Goal: Book appointment/travel/reservation

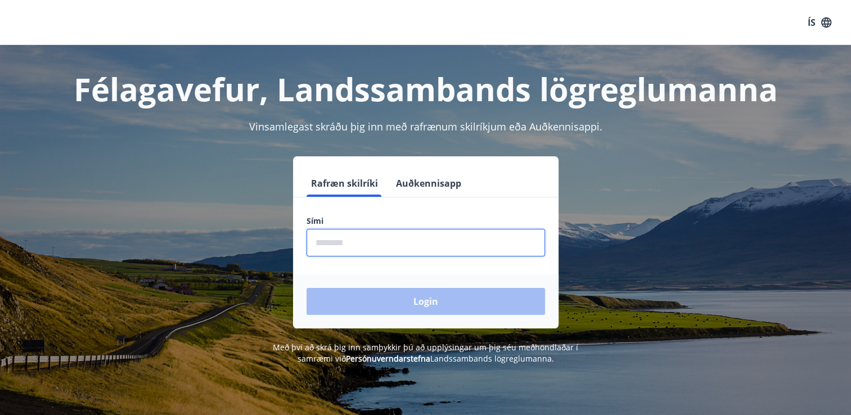
click at [345, 245] on input "phone" at bounding box center [426, 243] width 238 height 28
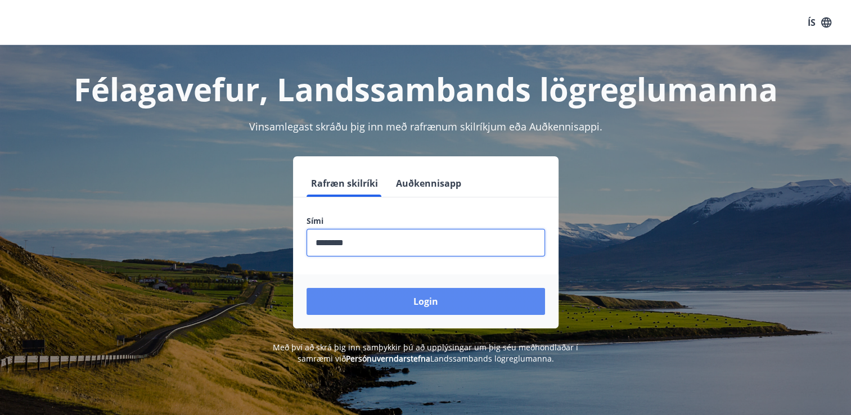
type input "********"
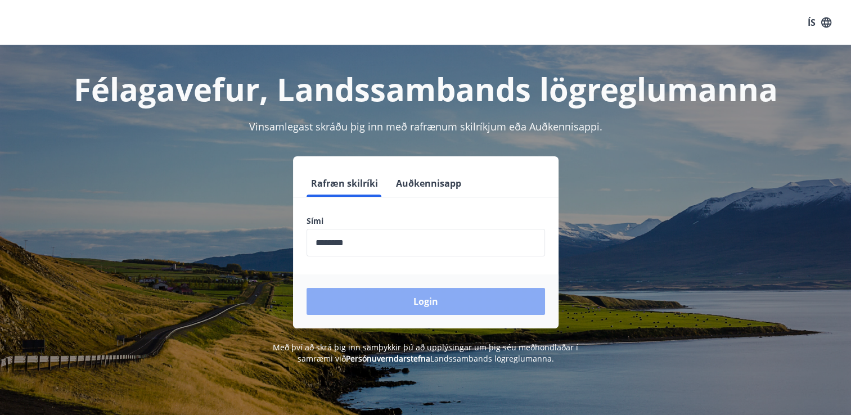
click at [379, 299] on button "Login" at bounding box center [426, 301] width 238 height 27
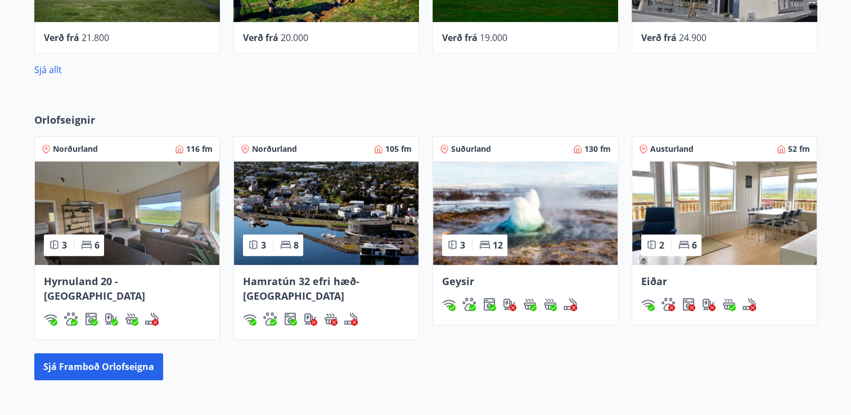
scroll to position [692, 0]
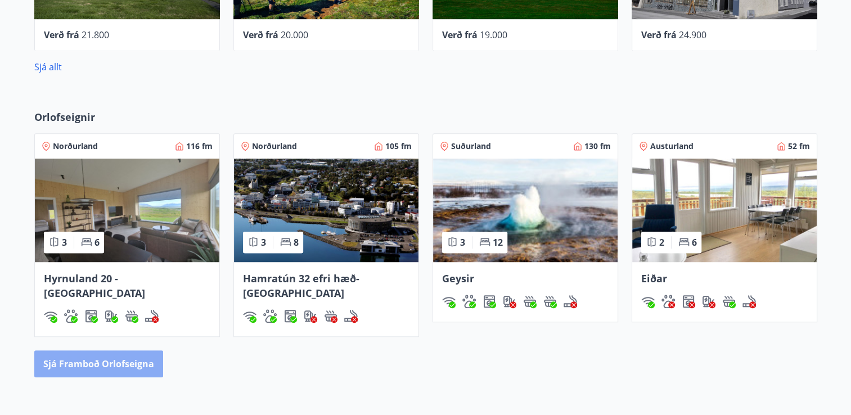
click at [133, 350] on button "Sjá framboð orlofseigna" at bounding box center [98, 363] width 129 height 27
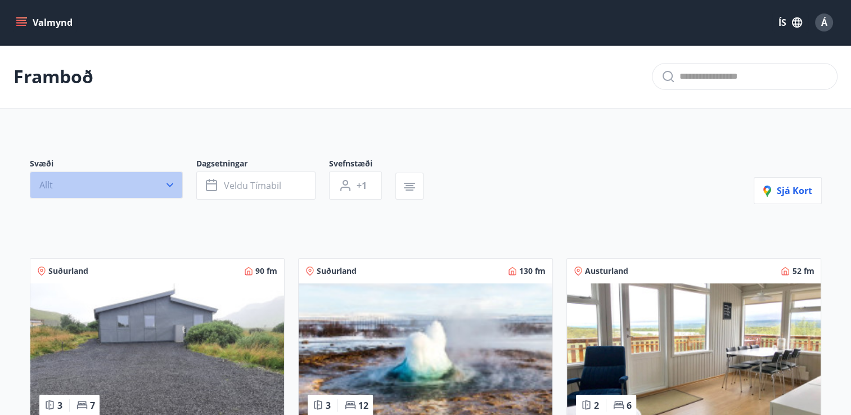
click at [168, 182] on icon "button" at bounding box center [169, 184] width 11 height 11
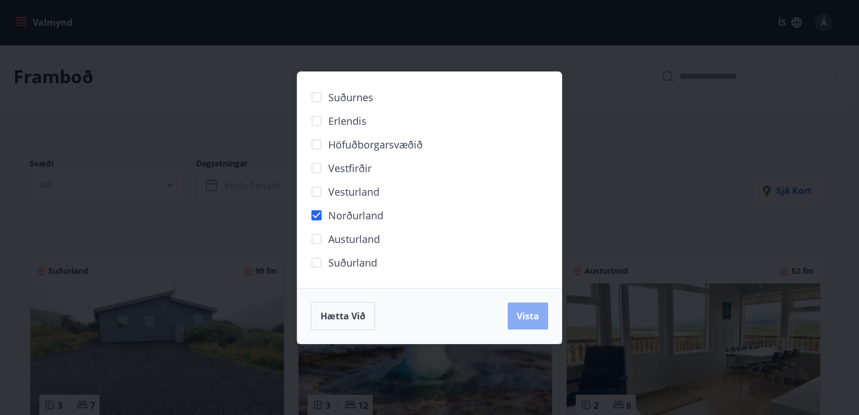
click at [540, 313] on button "Vista" at bounding box center [528, 316] width 40 height 27
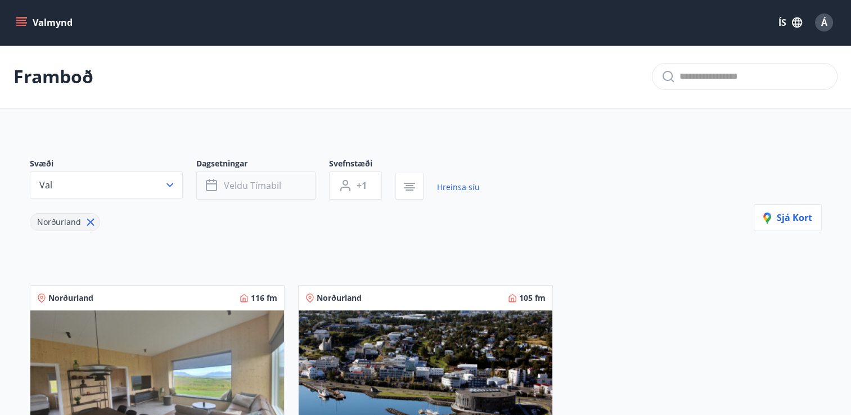
click at [244, 190] on span "Veldu tímabil" at bounding box center [252, 185] width 57 height 12
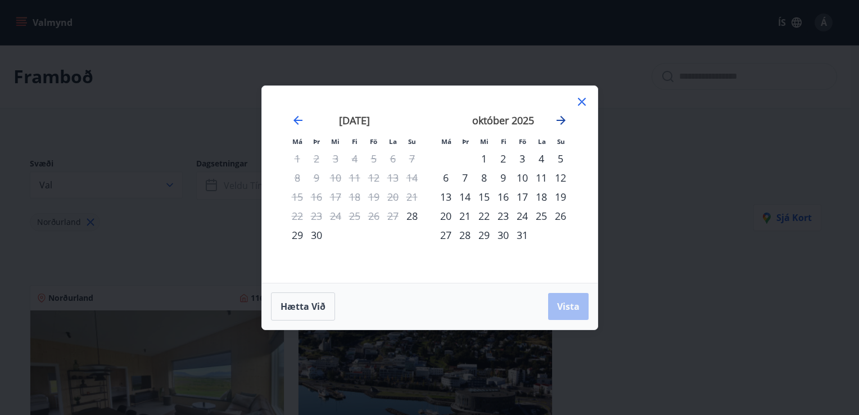
click at [561, 118] on icon "Move forward to switch to the next month." at bounding box center [561, 120] width 13 height 13
click at [448, 217] on div "16" at bounding box center [445, 215] width 19 height 19
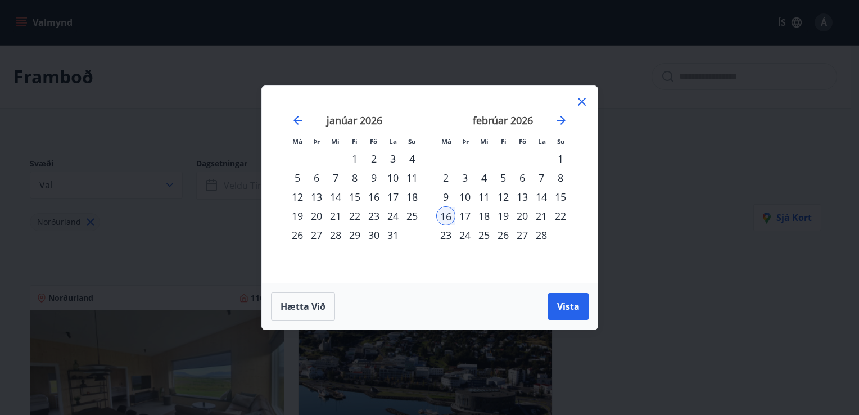
click at [522, 213] on div "20" at bounding box center [522, 215] width 19 height 19
click at [569, 304] on span "Vista" at bounding box center [568, 306] width 22 height 12
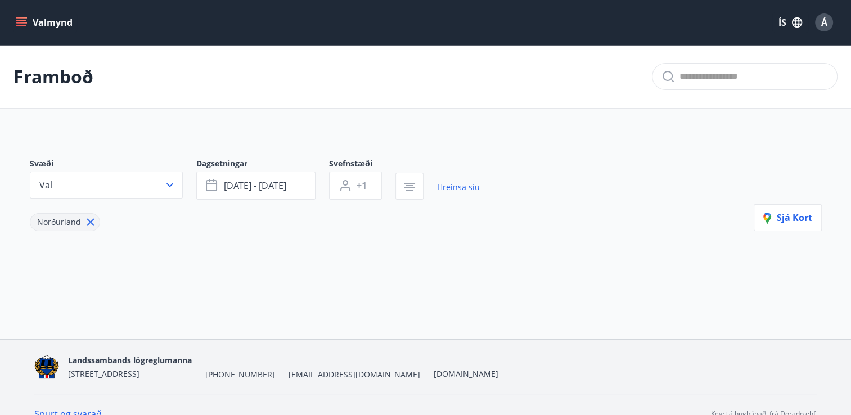
scroll to position [18, 0]
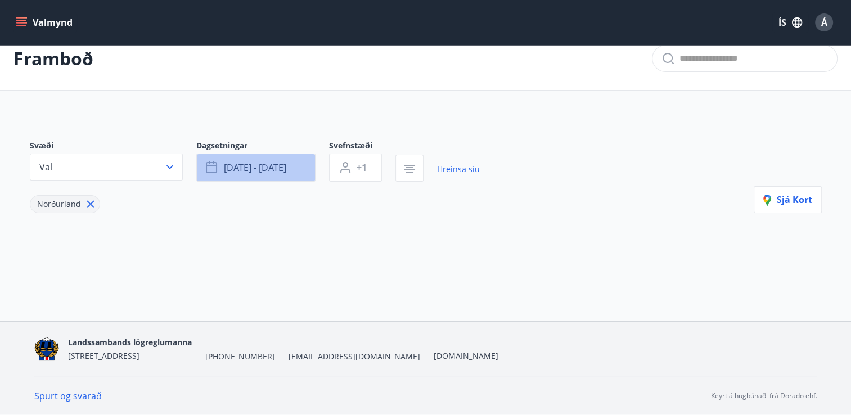
click at [256, 172] on span "[DATE] - [DATE]" at bounding box center [255, 167] width 62 height 12
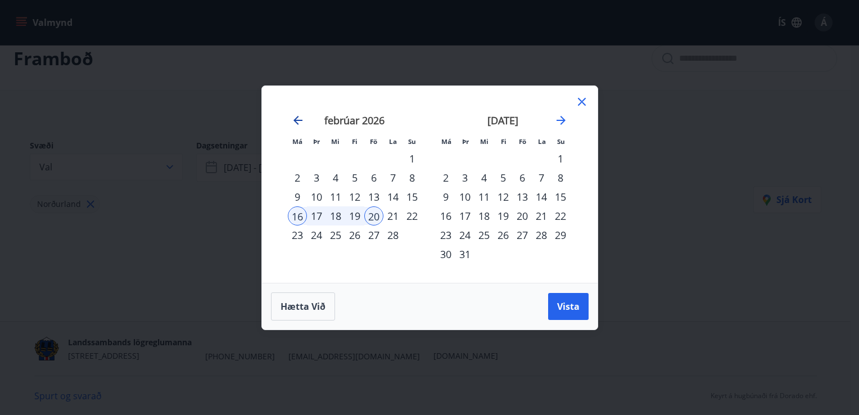
click at [291, 120] on icon "Move backward to switch to the previous month." at bounding box center [297, 120] width 13 height 13
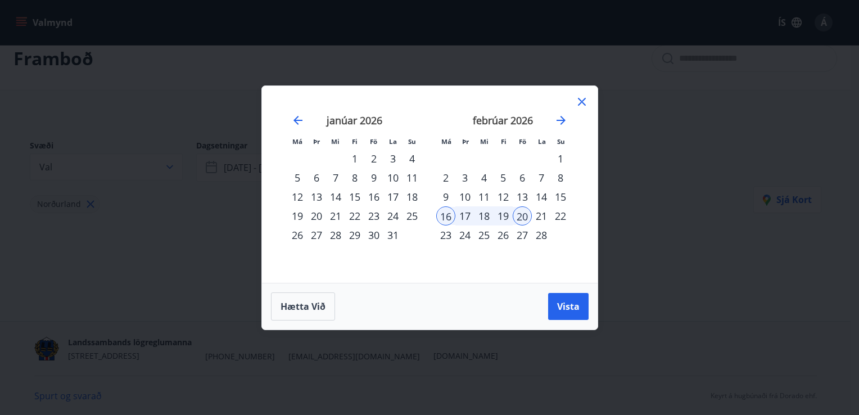
click at [315, 173] on div "6" at bounding box center [316, 177] width 19 height 19
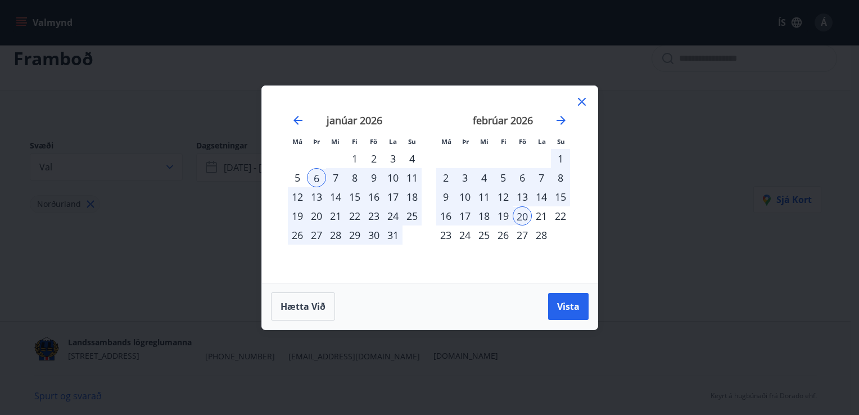
click at [380, 173] on div "9" at bounding box center [373, 177] width 19 height 19
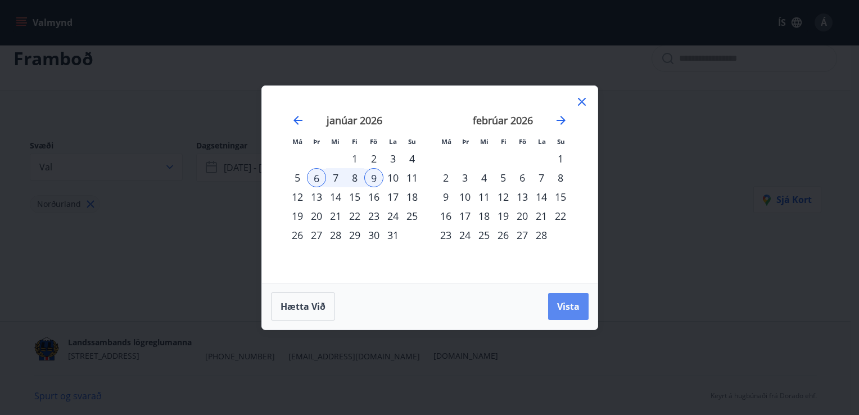
click at [565, 310] on span "Vista" at bounding box center [568, 306] width 22 height 12
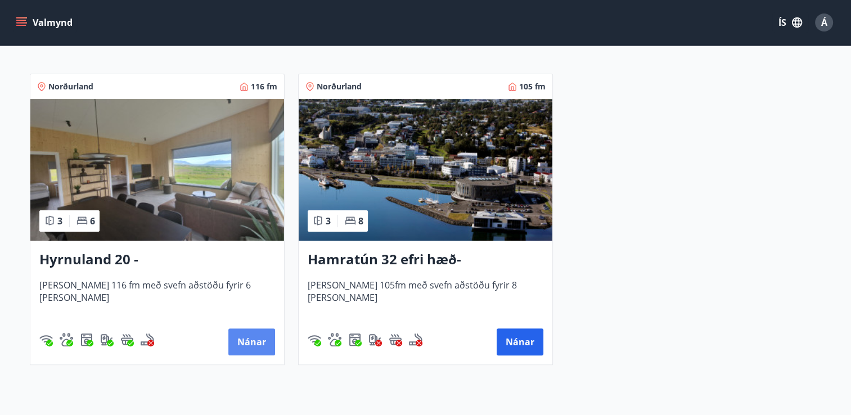
scroll to position [222, 0]
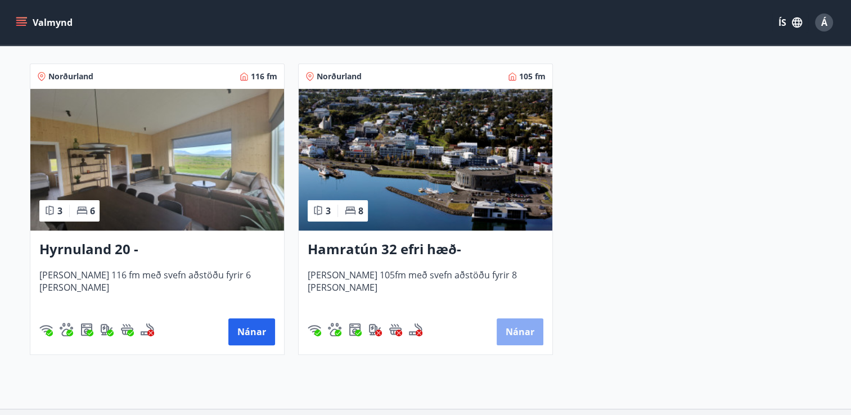
click at [513, 325] on button "Nánar" at bounding box center [520, 331] width 47 height 27
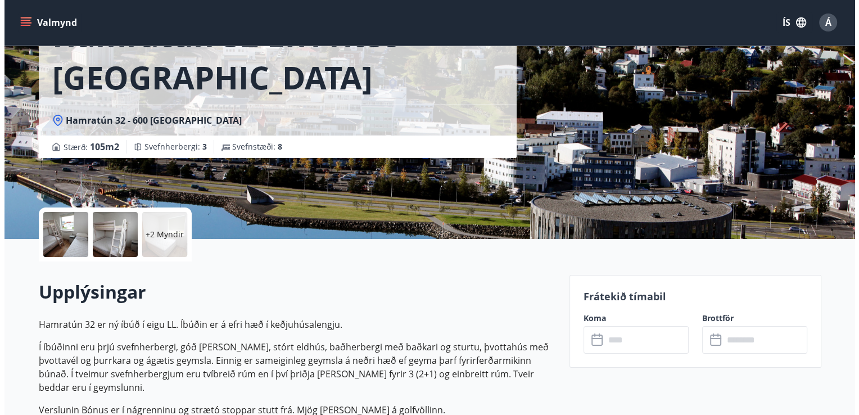
scroll to position [98, 0]
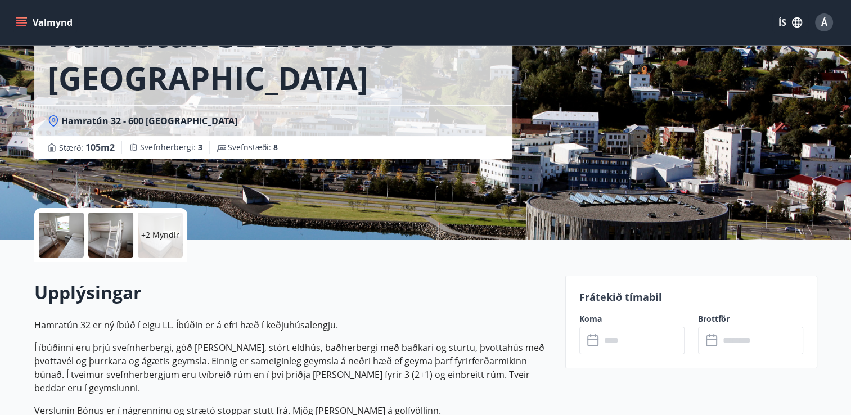
click at [152, 240] on div "+2 Myndir" at bounding box center [160, 235] width 45 height 45
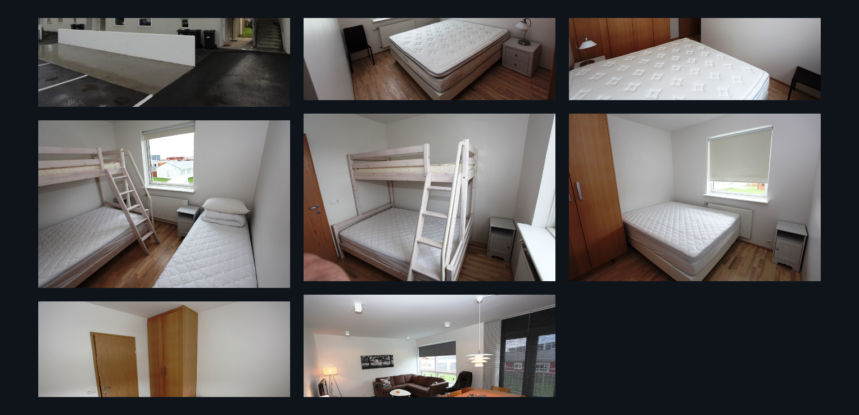
scroll to position [206, 0]
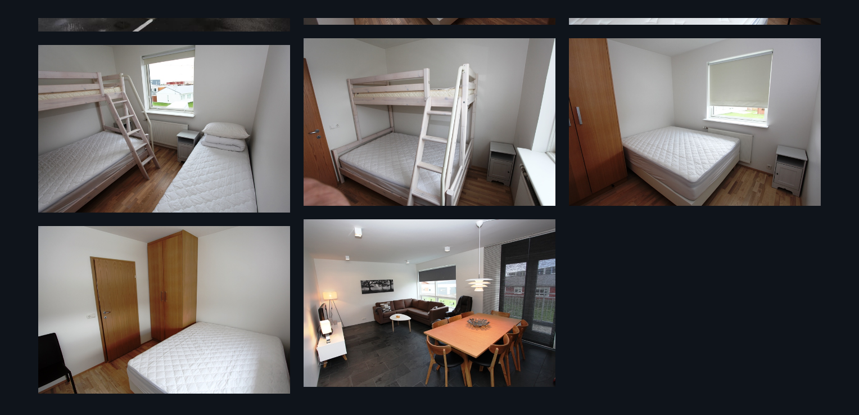
click at [391, 350] on img at bounding box center [430, 303] width 252 height 168
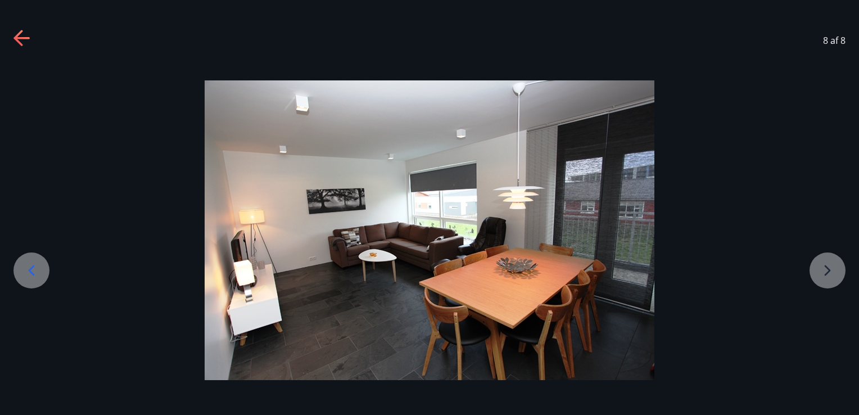
click at [25, 31] on icon at bounding box center [22, 39] width 18 height 18
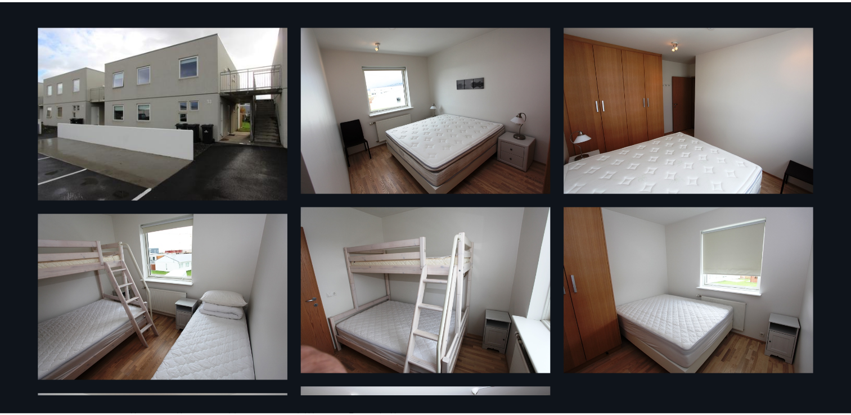
scroll to position [0, 0]
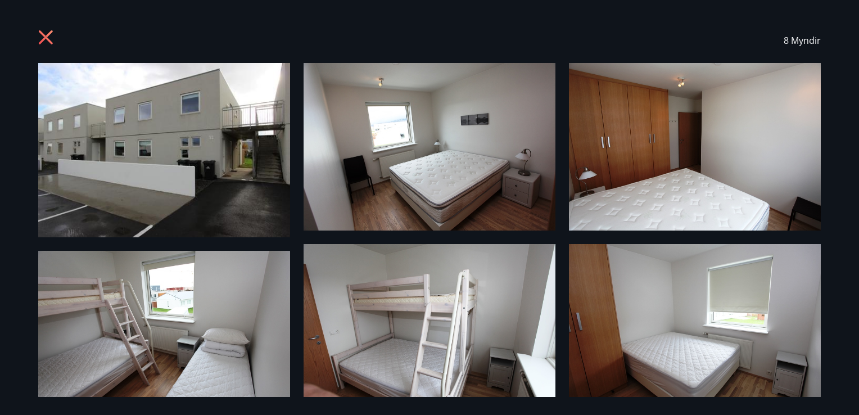
click at [46, 35] on icon at bounding box center [47, 39] width 18 height 18
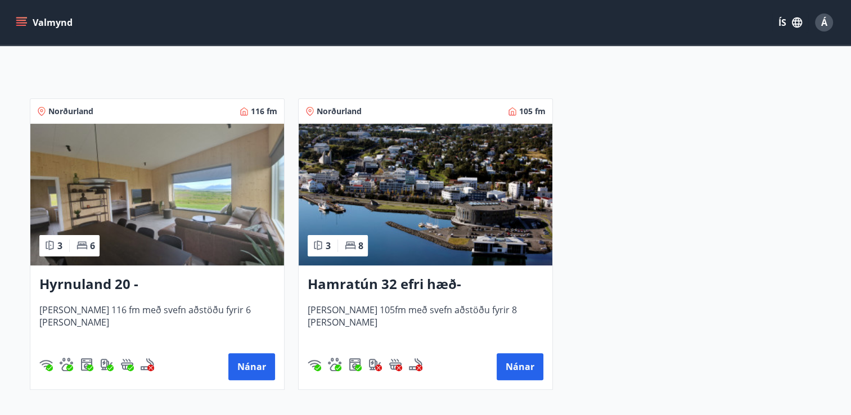
scroll to position [188, 0]
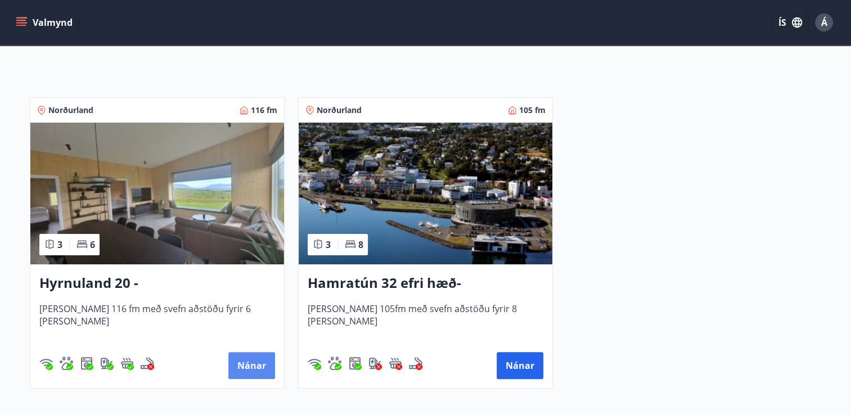
click at [240, 363] on button "Nánar" at bounding box center [251, 365] width 47 height 27
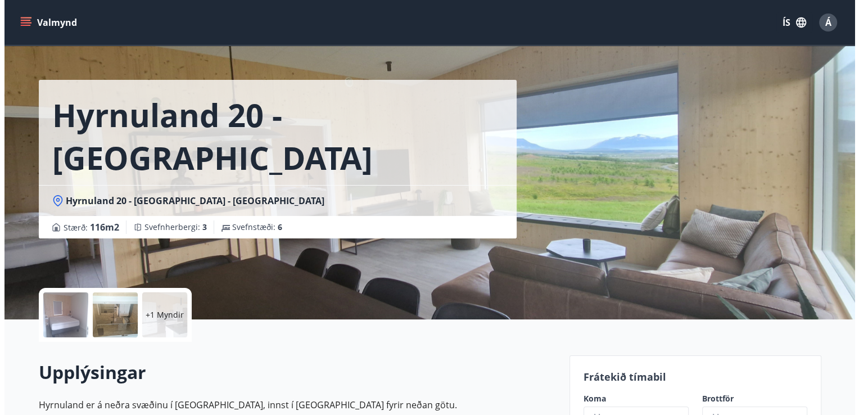
scroll to position [20, 0]
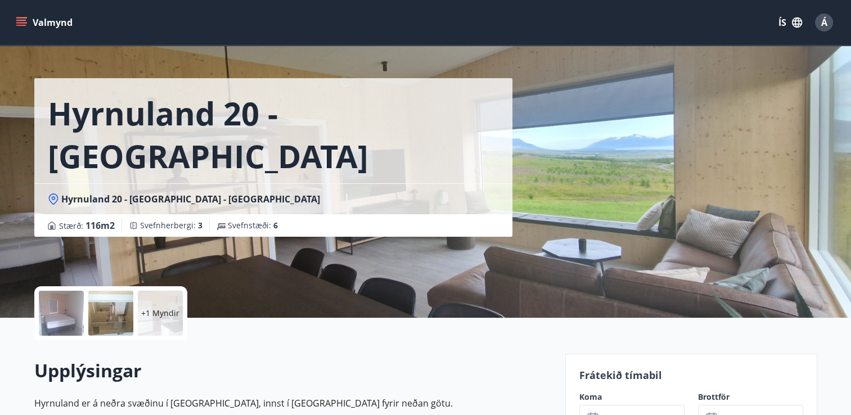
click at [68, 318] on div at bounding box center [61, 313] width 45 height 45
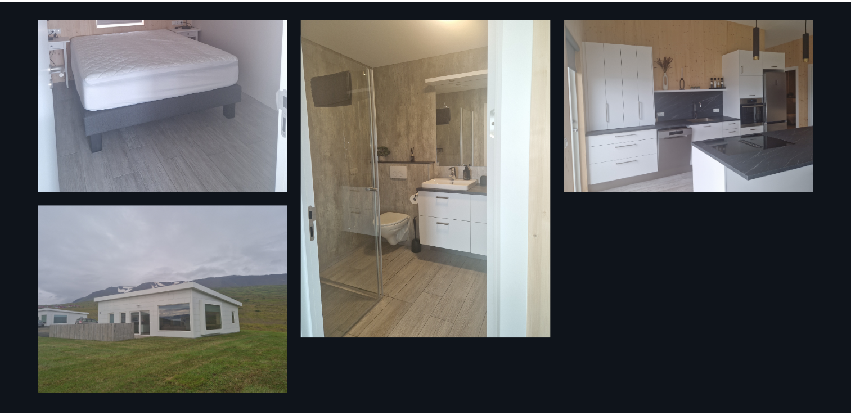
scroll to position [0, 0]
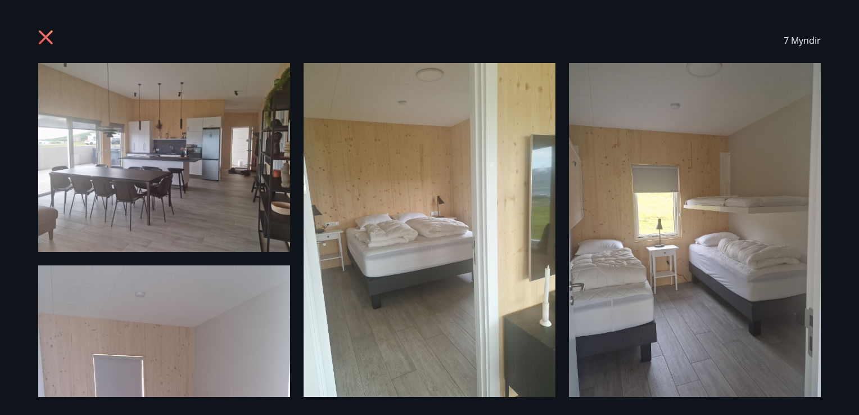
click at [47, 40] on icon at bounding box center [47, 39] width 18 height 18
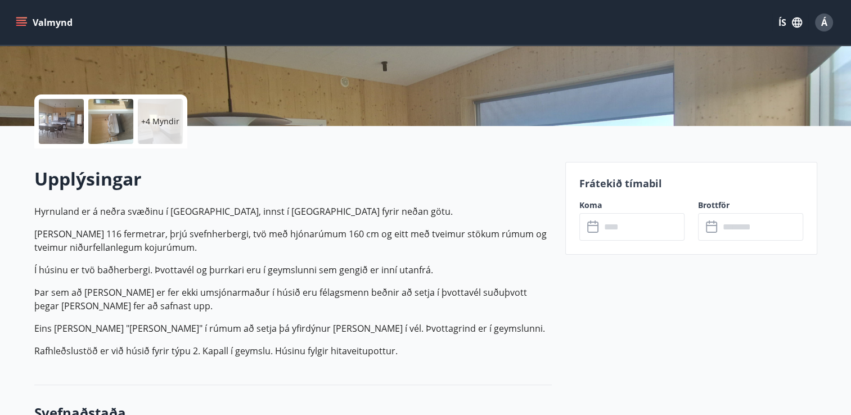
scroll to position [218, 0]
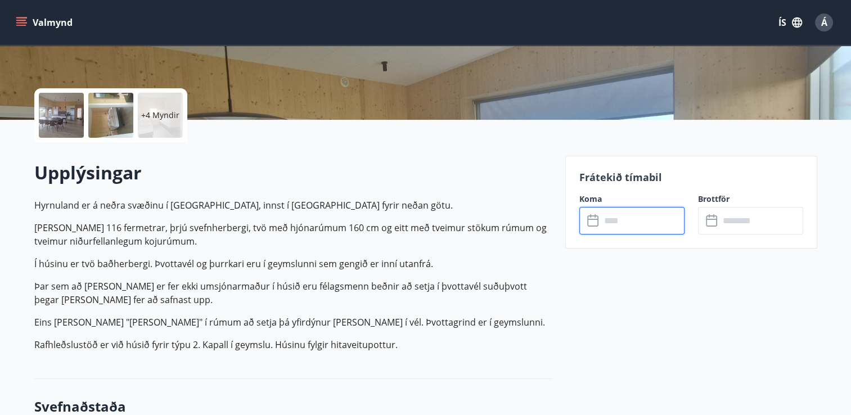
click at [605, 222] on input "text" at bounding box center [643, 221] width 84 height 28
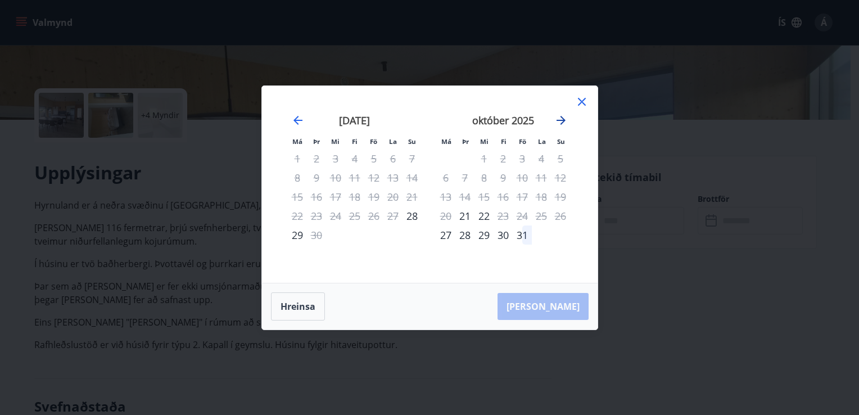
click at [561, 121] on icon "Move forward to switch to the next month." at bounding box center [561, 120] width 13 height 13
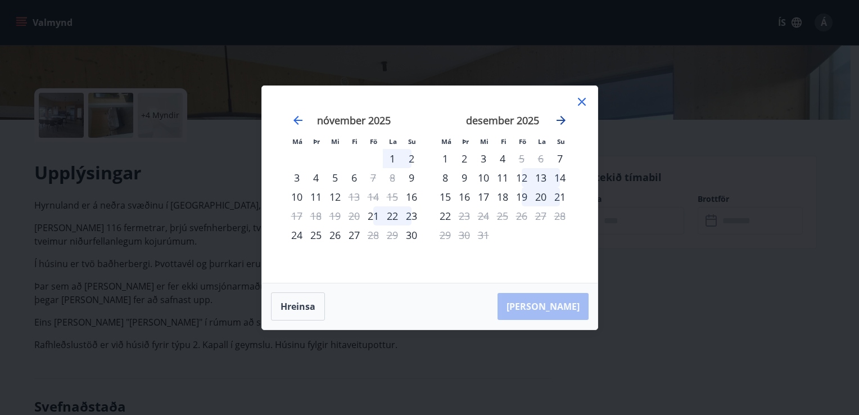
click at [561, 121] on icon "Move forward to switch to the next month." at bounding box center [561, 120] width 13 height 13
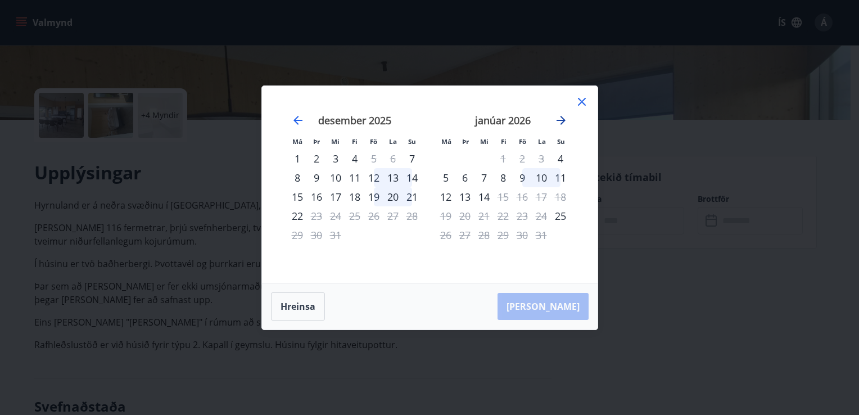
click at [561, 121] on icon "Move forward to switch to the next month." at bounding box center [561, 120] width 13 height 13
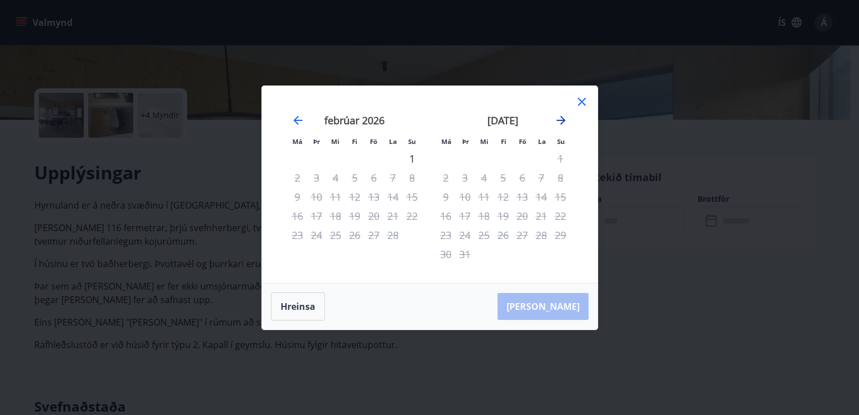
click at [561, 121] on icon "Move forward to switch to the next month." at bounding box center [561, 120] width 13 height 13
click at [299, 127] on icon "Move backward to switch to the previous month." at bounding box center [297, 120] width 13 height 13
click at [556, 123] on icon "Move forward to switch to the next month." at bounding box center [561, 120] width 13 height 13
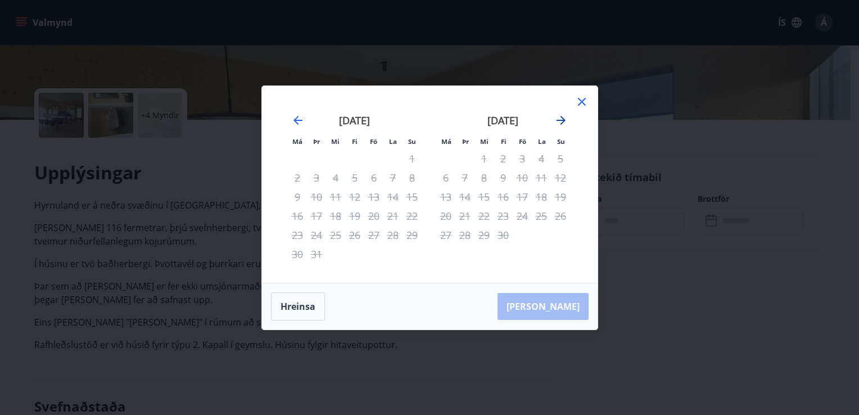
click at [556, 123] on icon "Move forward to switch to the next month." at bounding box center [561, 120] width 13 height 13
click at [302, 118] on icon "Move backward to switch to the previous month." at bounding box center [297, 120] width 13 height 13
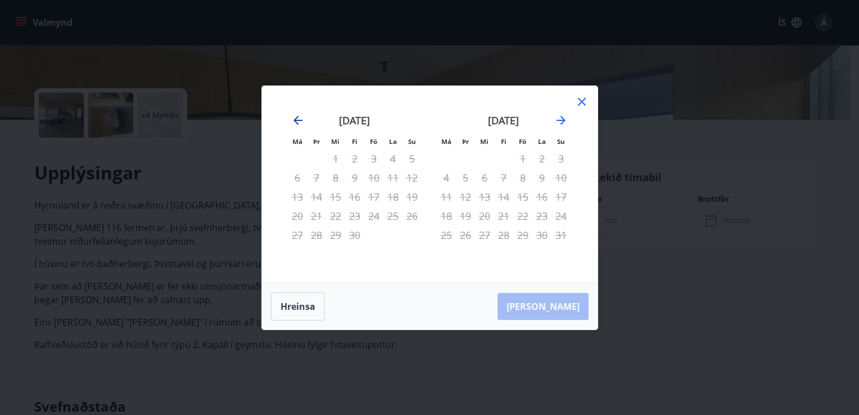
click at [302, 118] on icon "Move backward to switch to the previous month." at bounding box center [297, 120] width 13 height 13
click at [296, 118] on icon "Move backward to switch to the previous month." at bounding box center [298, 120] width 9 height 9
click at [297, 115] on icon "Move backward to switch to the previous month." at bounding box center [297, 120] width 13 height 13
click at [297, 120] on icon "Move backward to switch to the previous month." at bounding box center [298, 120] width 9 height 9
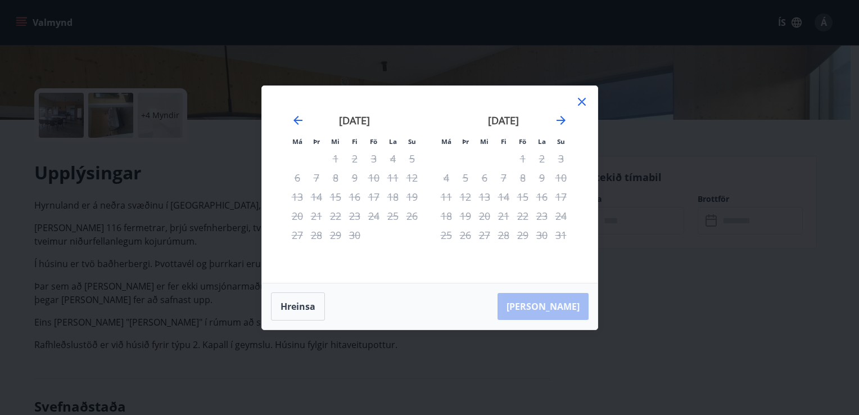
click at [581, 103] on icon at bounding box center [581, 101] width 13 height 13
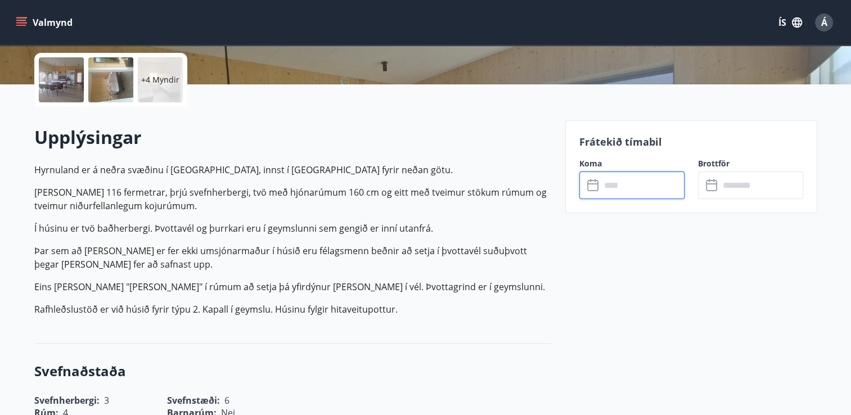
scroll to position [0, 0]
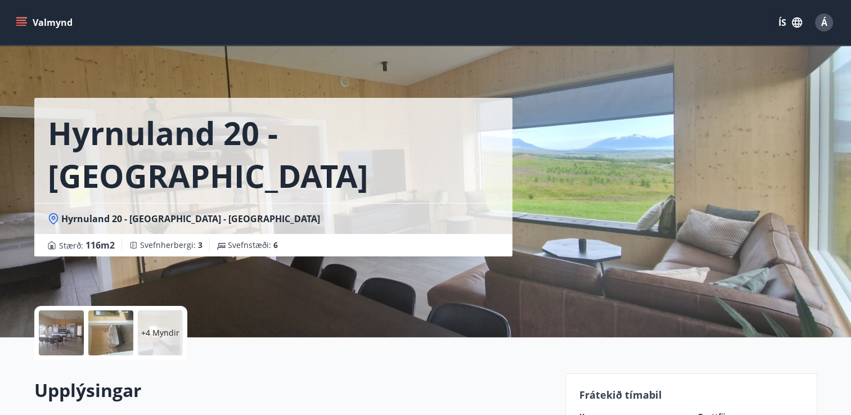
click at [23, 24] on icon "menu" at bounding box center [21, 22] width 11 height 11
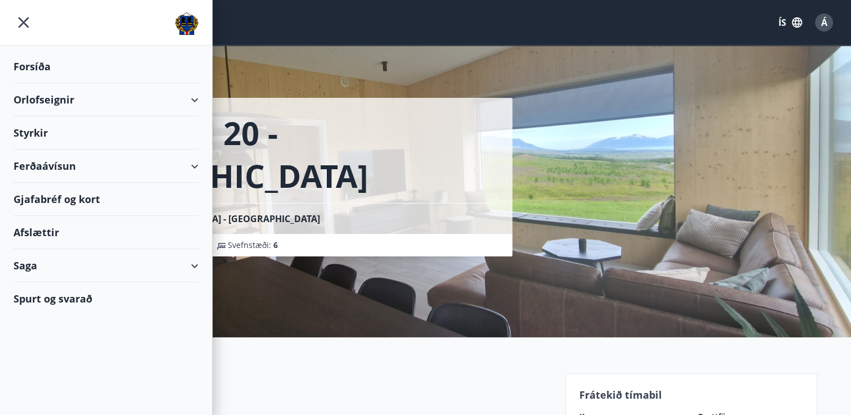
click at [195, 98] on div "Orlofseignir" at bounding box center [105, 99] width 185 height 33
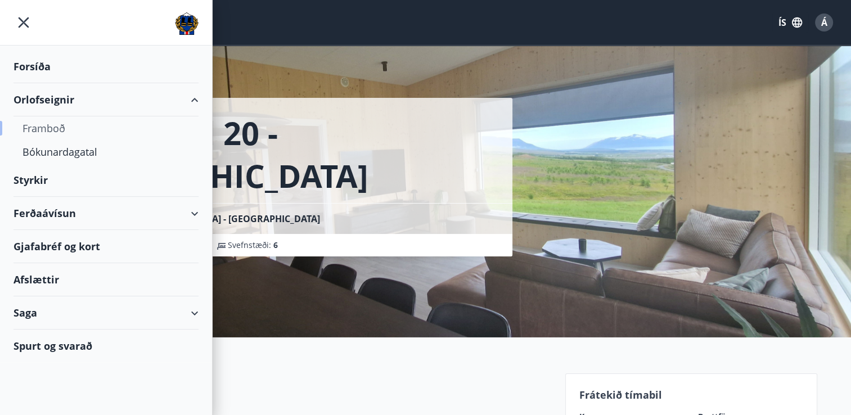
click at [55, 129] on div "Framboð" at bounding box center [105, 128] width 167 height 24
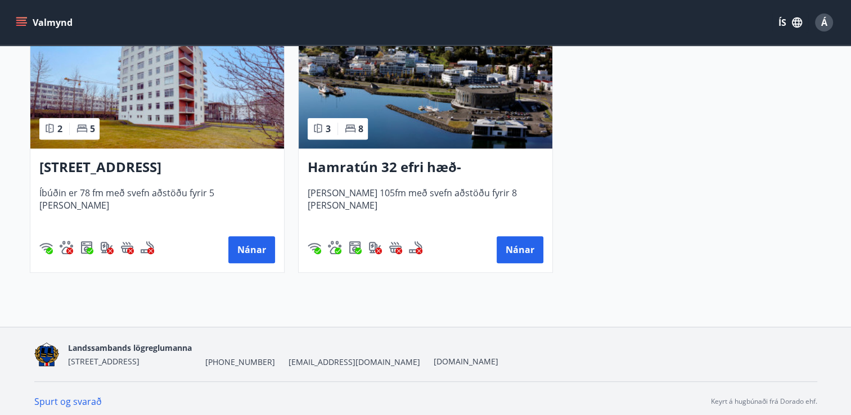
scroll to position [891, 0]
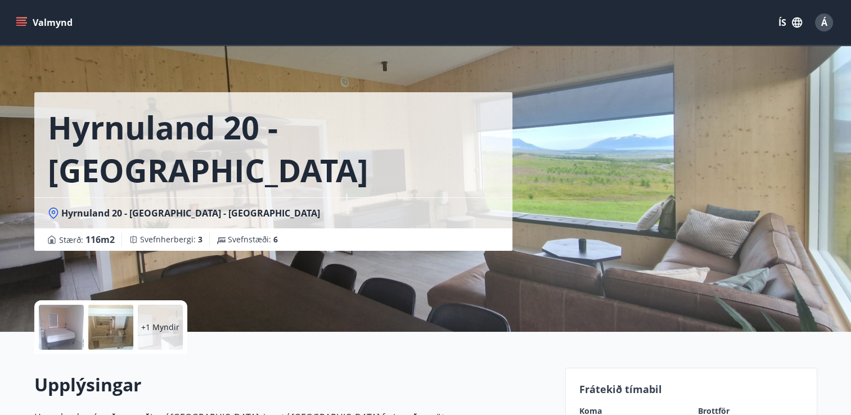
scroll to position [7, 0]
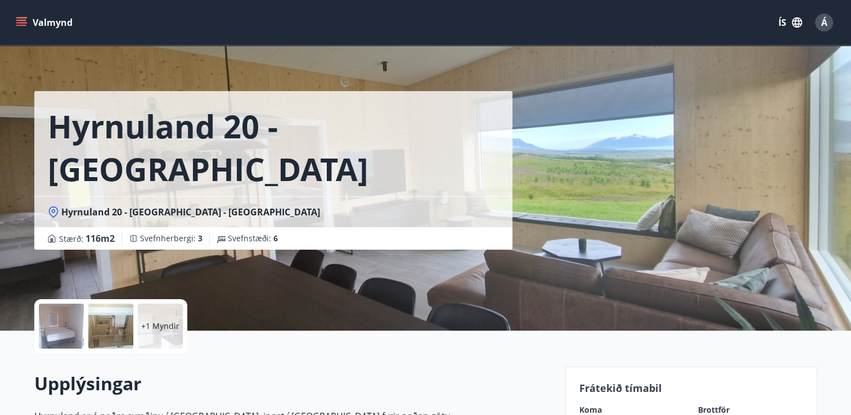
click at [17, 16] on button "Valmynd" at bounding box center [45, 22] width 64 height 20
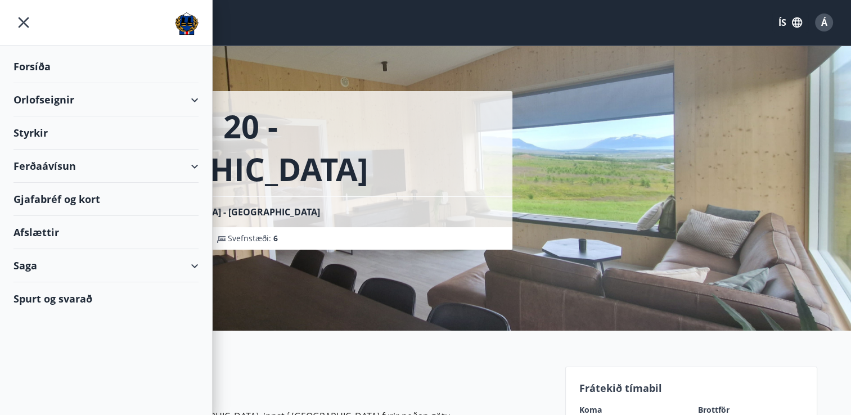
click at [58, 195] on div "Gjafabréf og kort" at bounding box center [105, 199] width 185 height 33
